Goal: Find specific page/section: Find specific page/section

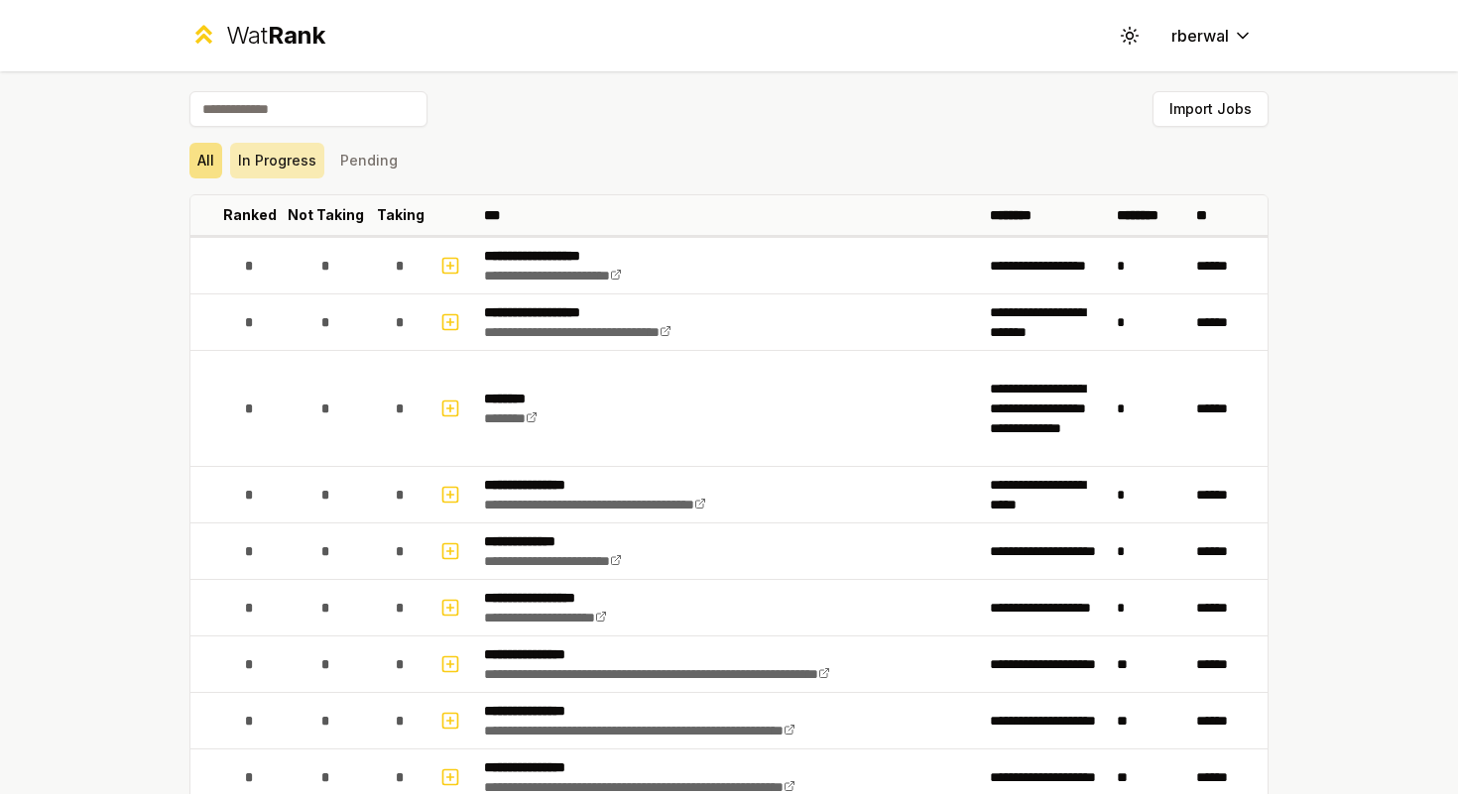
click at [300, 162] on button "In Progress" at bounding box center [277, 161] width 94 height 36
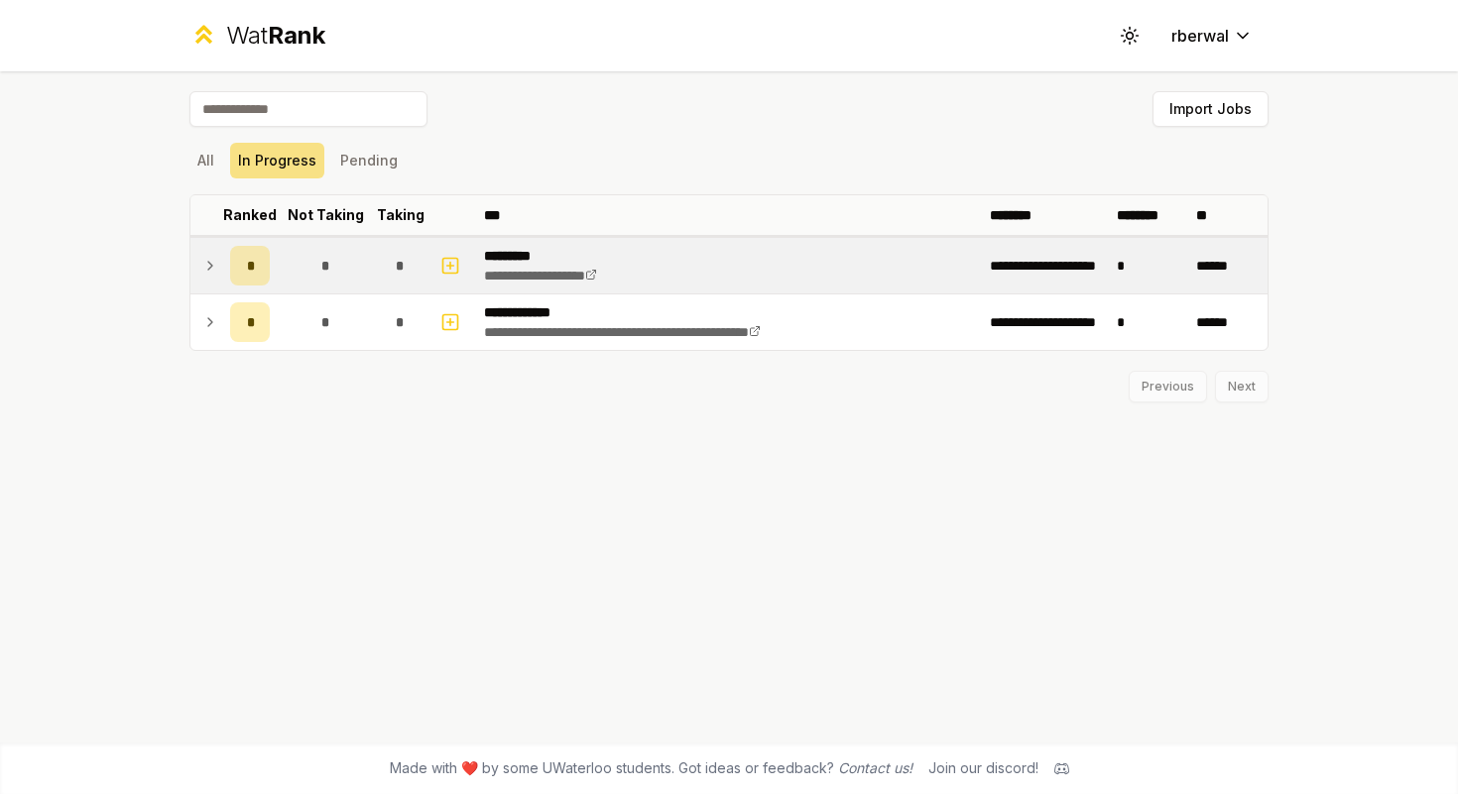
click at [224, 263] on td "*" at bounding box center [250, 266] width 56 height 56
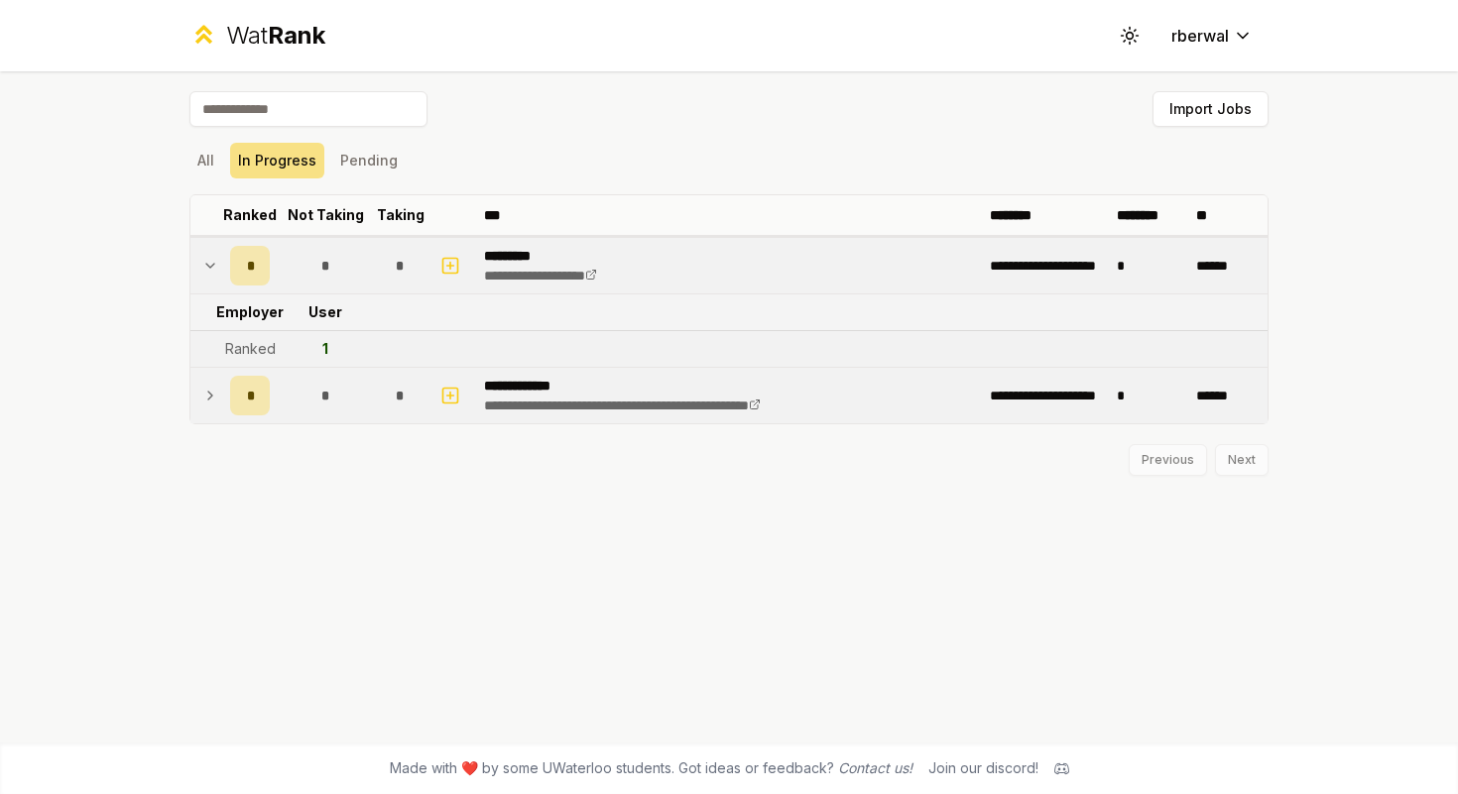
click at [217, 402] on icon at bounding box center [210, 396] width 16 height 24
click at [325, 544] on div "Previous Next" at bounding box center [728, 524] width 1079 height 52
click at [217, 156] on button "All" at bounding box center [205, 161] width 33 height 36
